Goal: Check status: Check status

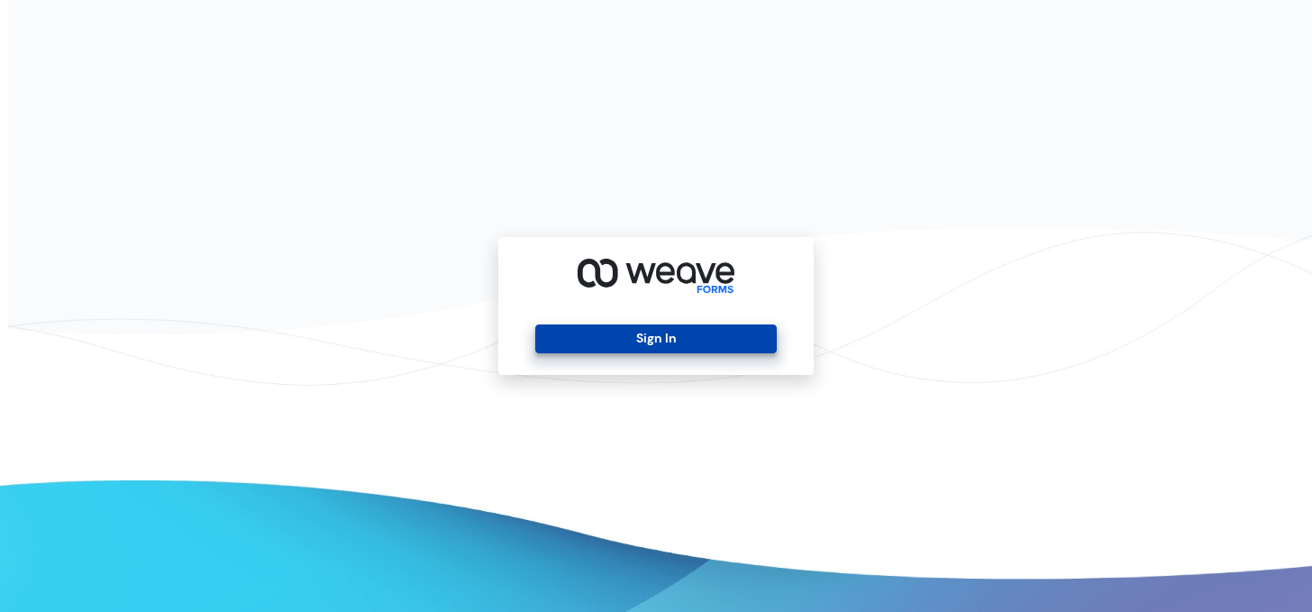
click at [716, 338] on button "Sign In" at bounding box center [655, 338] width 241 height 29
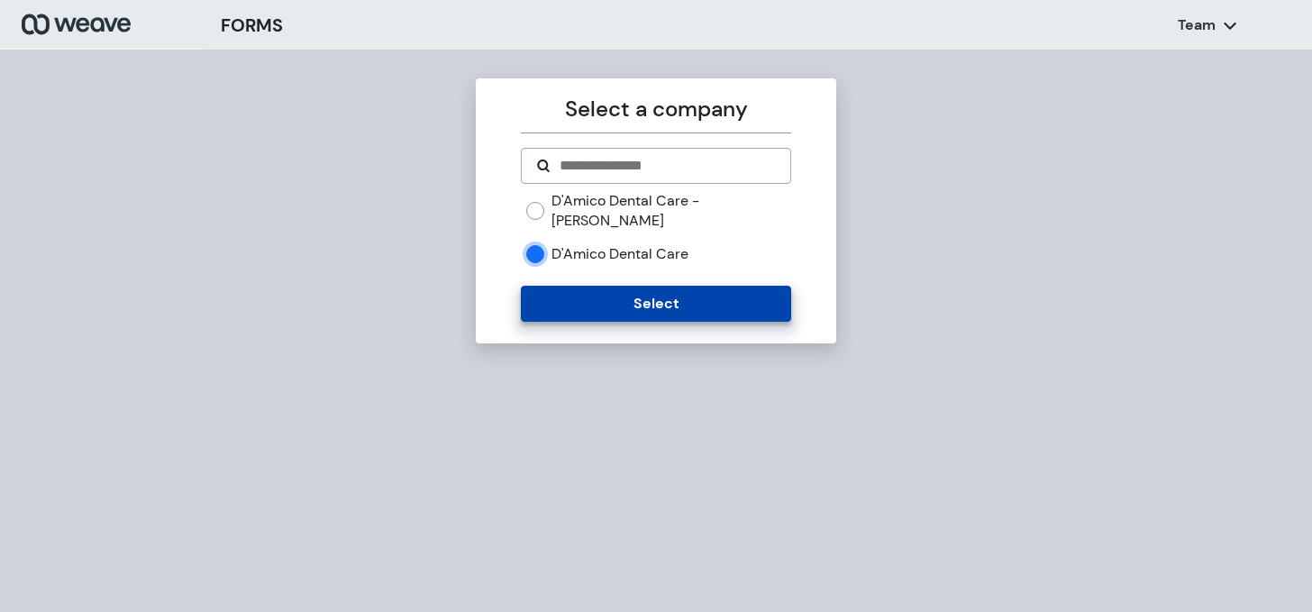
click at [602, 290] on button "Select" at bounding box center [655, 304] width 269 height 36
